Goal: Task Accomplishment & Management: Complete application form

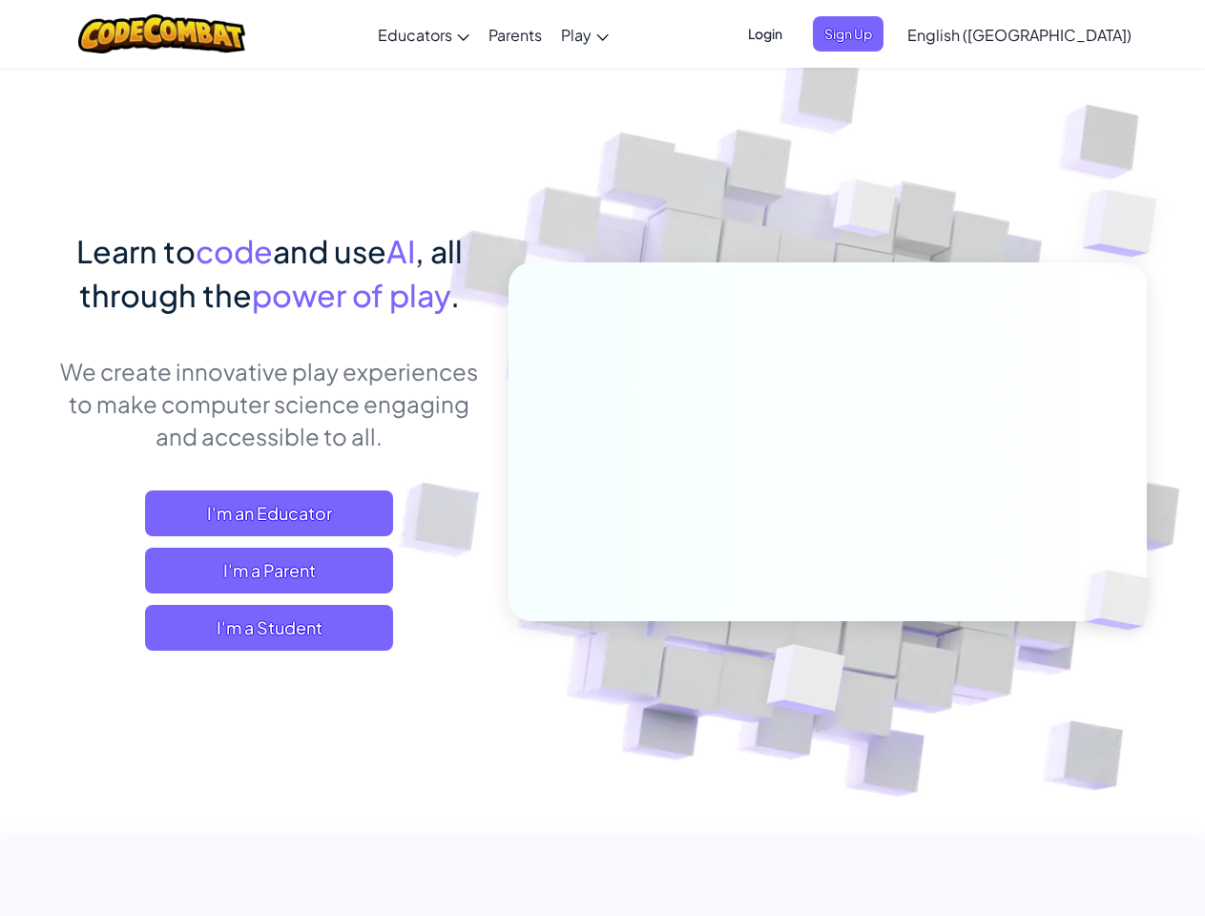
click at [794, 33] on span "Login" at bounding box center [764, 33] width 57 height 35
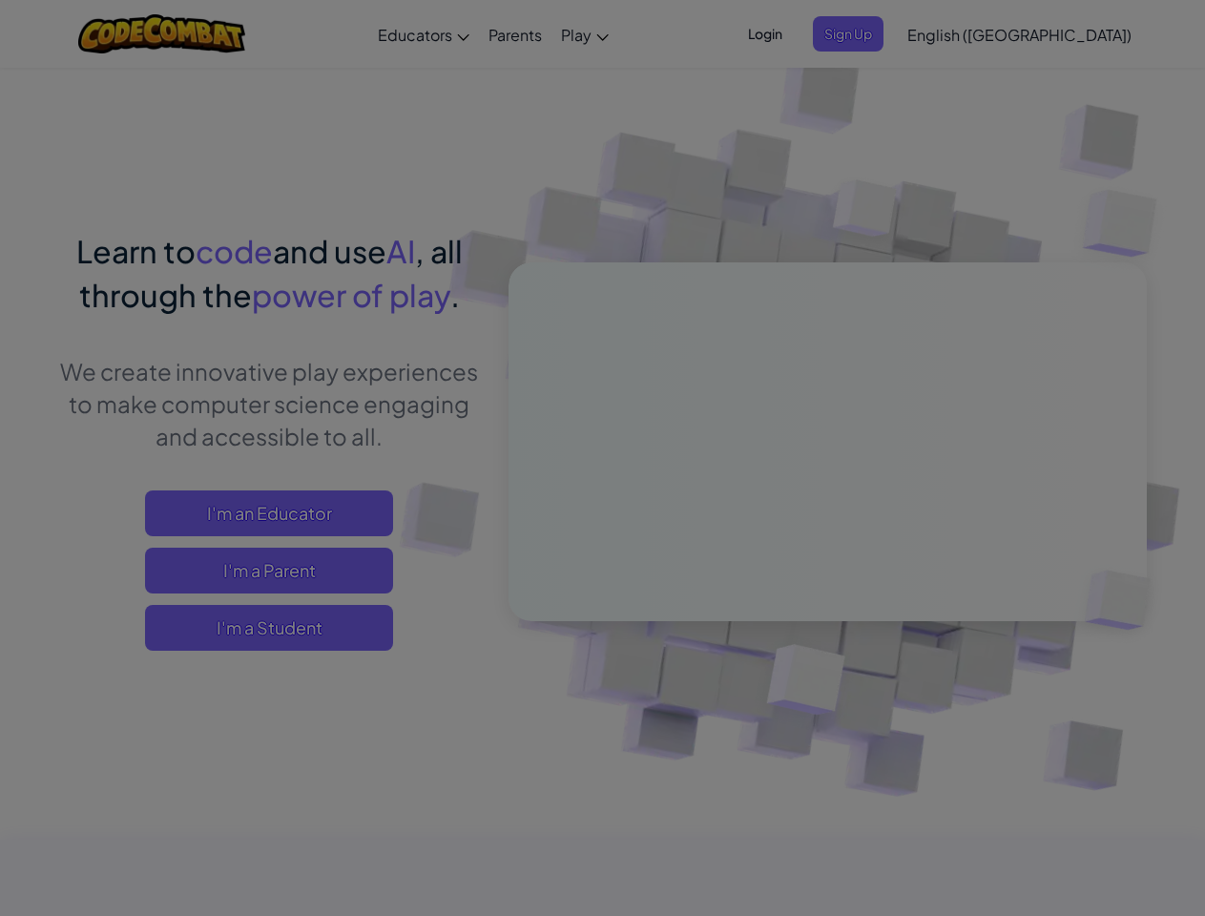
click at [0, 0] on input "Email or Username :" at bounding box center [0, 0] width 0 height 0
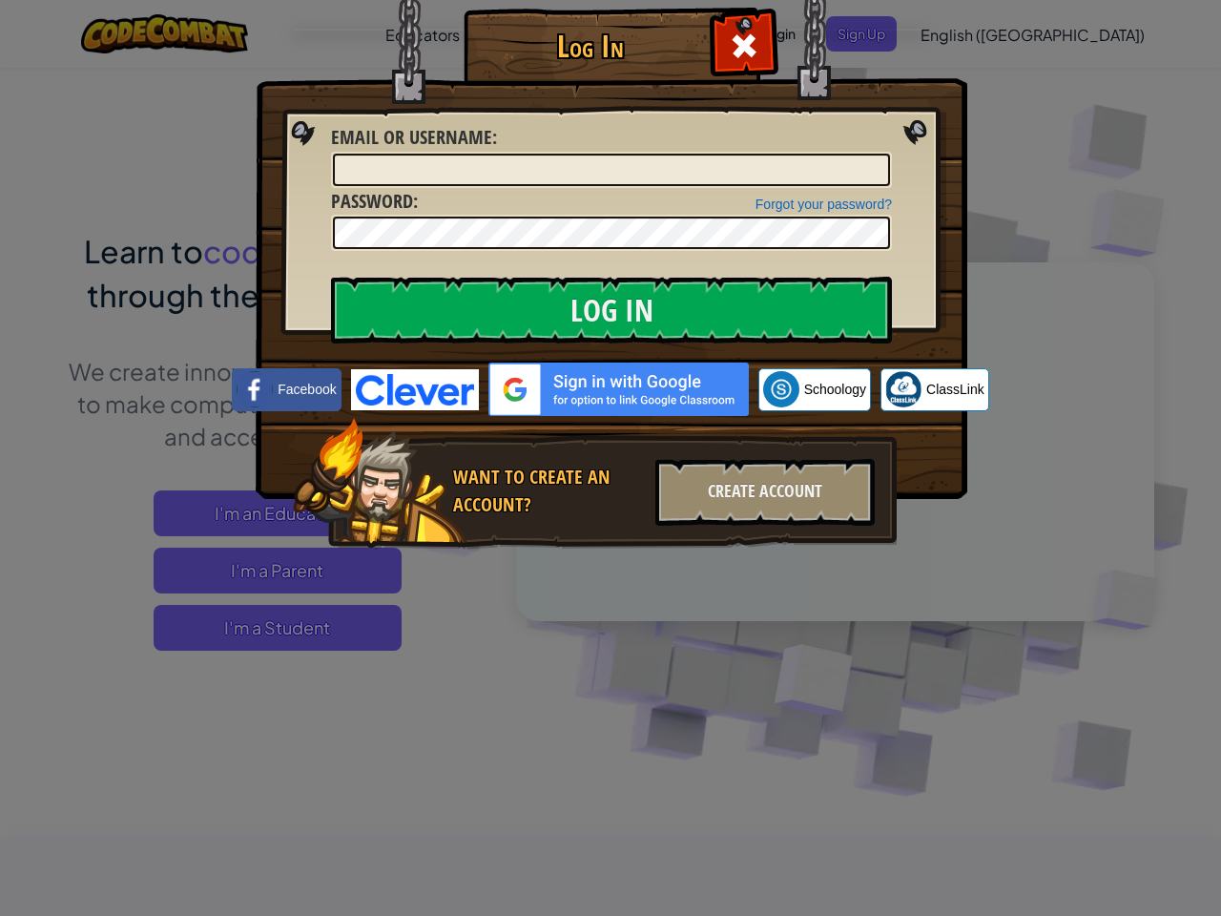
click at [964, 33] on div "Log In Unknown Error Email or Username : Forgot your password? Password : Log I…" at bounding box center [610, 458] width 1221 height 916
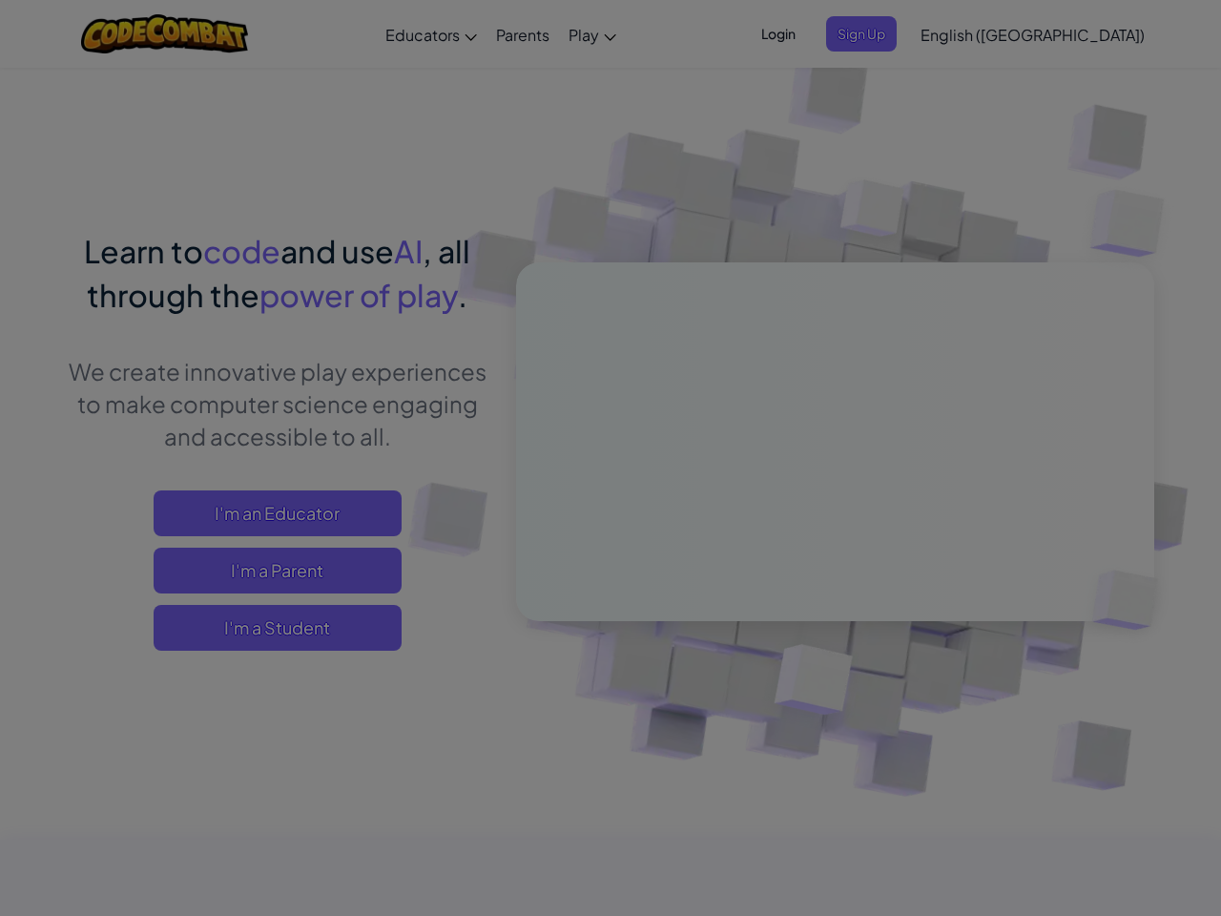
click at [964, 33] on div "Log In Unknown Error Email or Username : Forgot your password? Password : Log I…" at bounding box center [610, 458] width 1221 height 916
click at [1066, 34] on div at bounding box center [610, 458] width 1221 height 916
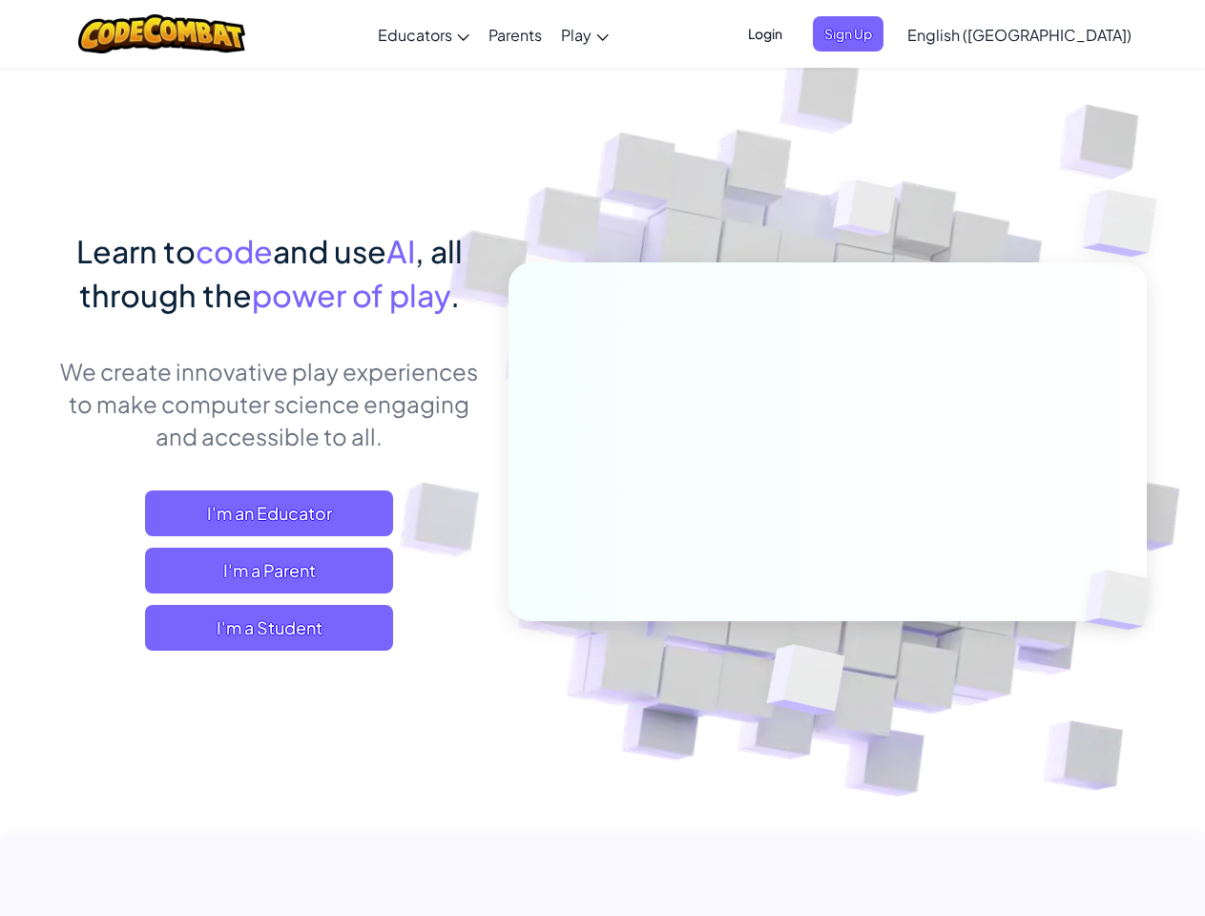
click at [269, 628] on span "I'm a Student" at bounding box center [269, 628] width 248 height 46
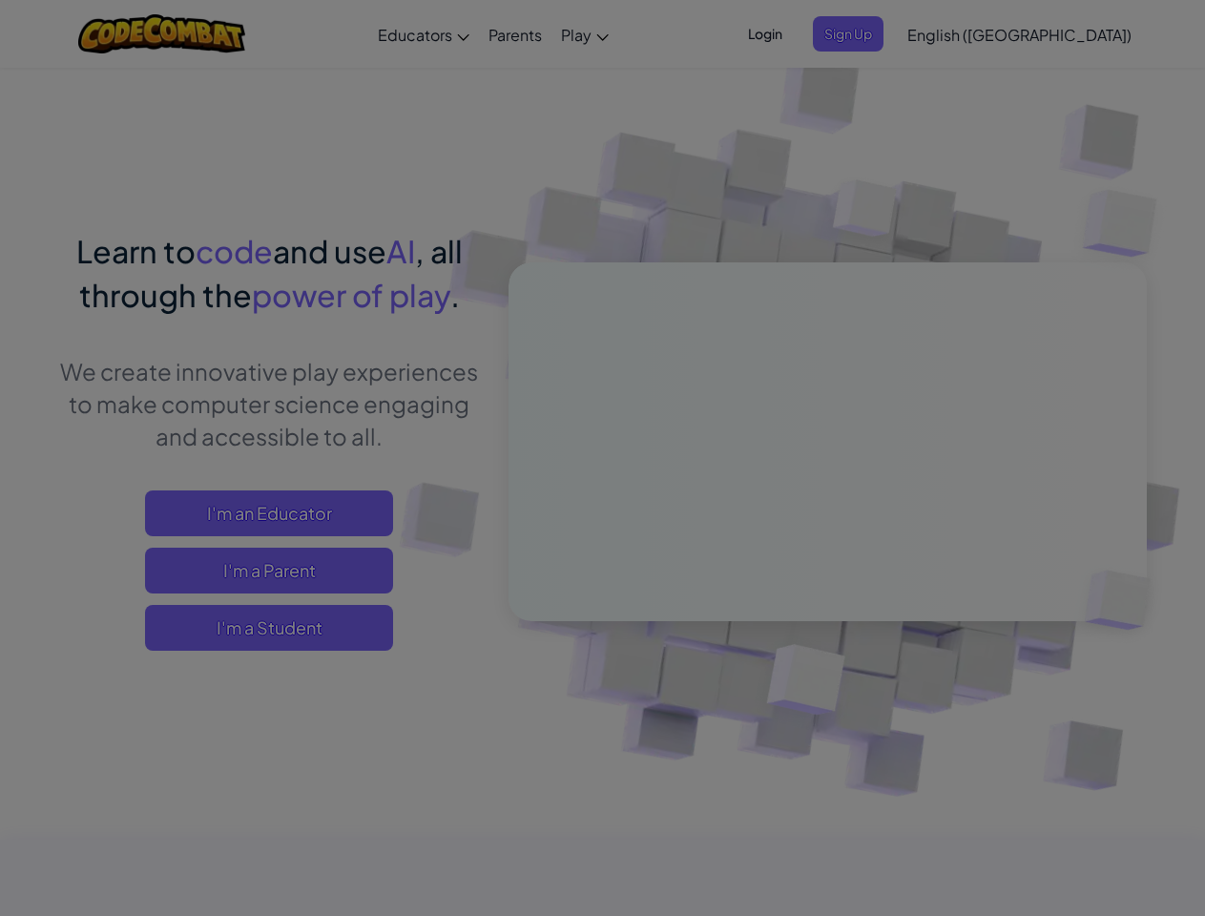
click at [0, 0] on div "Have a Class Code? Yes, I have a Class Code! Enter it here: Continue No, I don'…" at bounding box center [0, 0] width 0 height 0
